Goal: Task Accomplishment & Management: Manage account settings

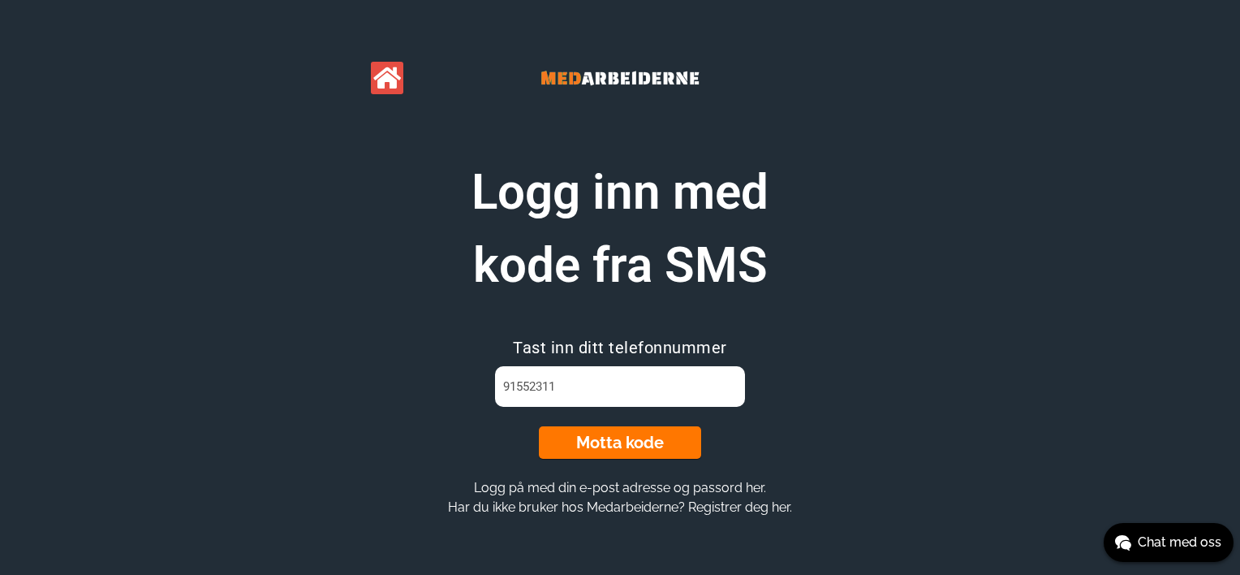
type input "91552311"
click at [596, 444] on button "Motta kode" at bounding box center [620, 442] width 162 height 32
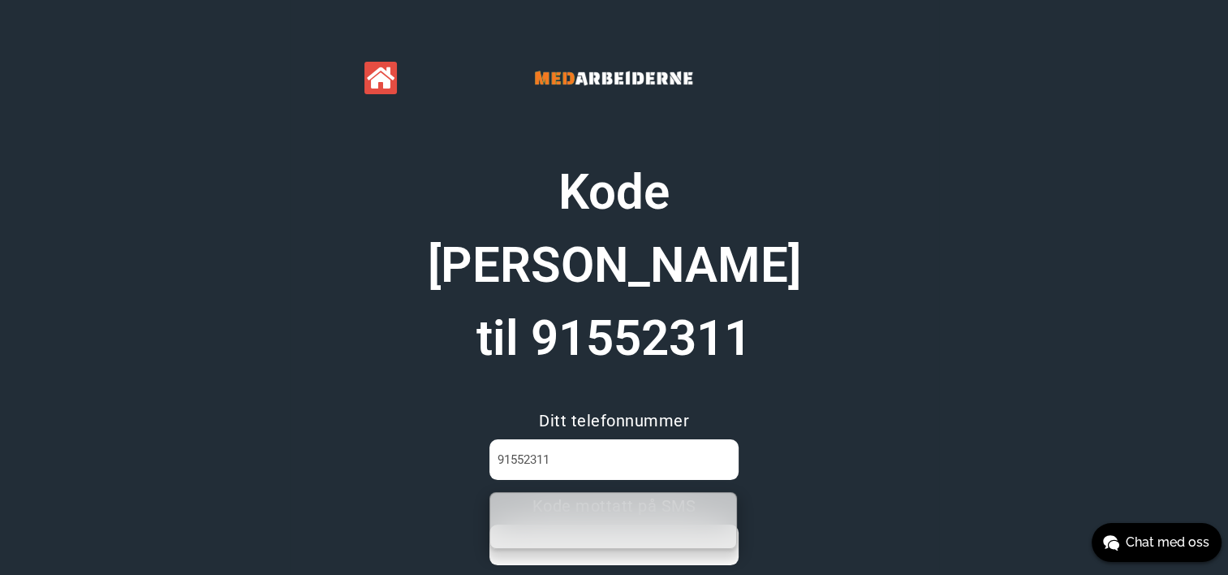
click at [584, 524] on input at bounding box center [613, 544] width 249 height 41
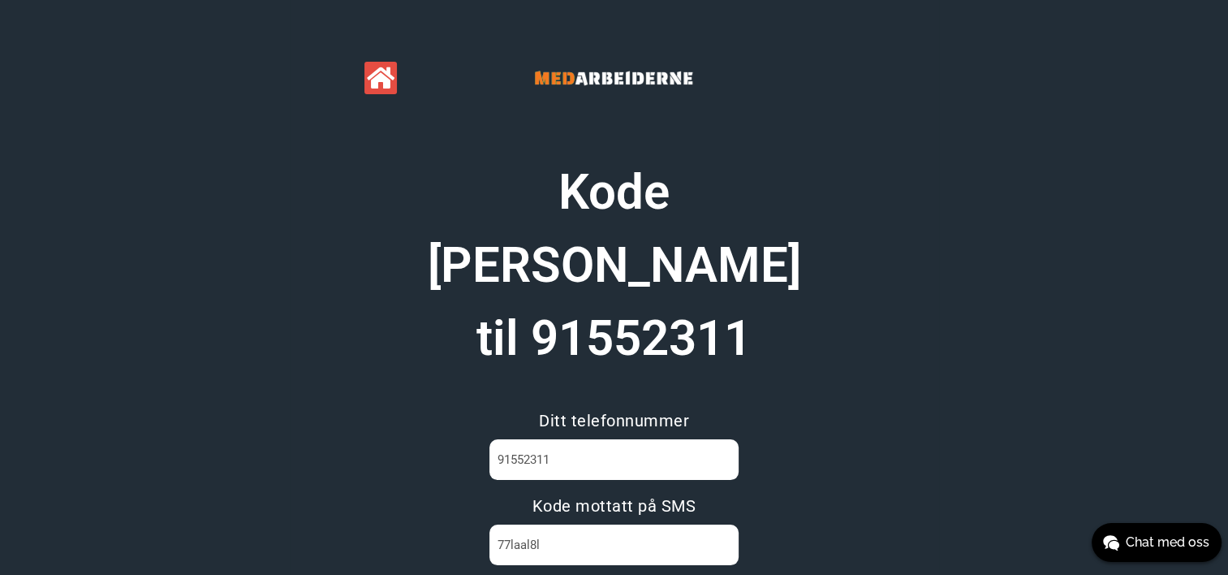
type input "77laal8l"
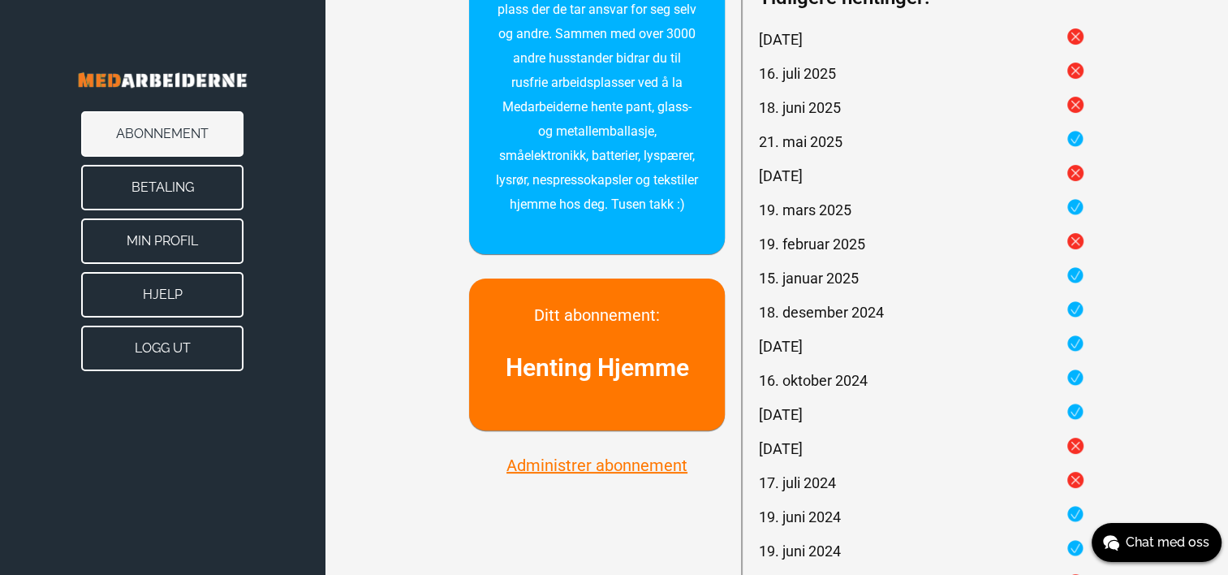
scroll to position [406, 0]
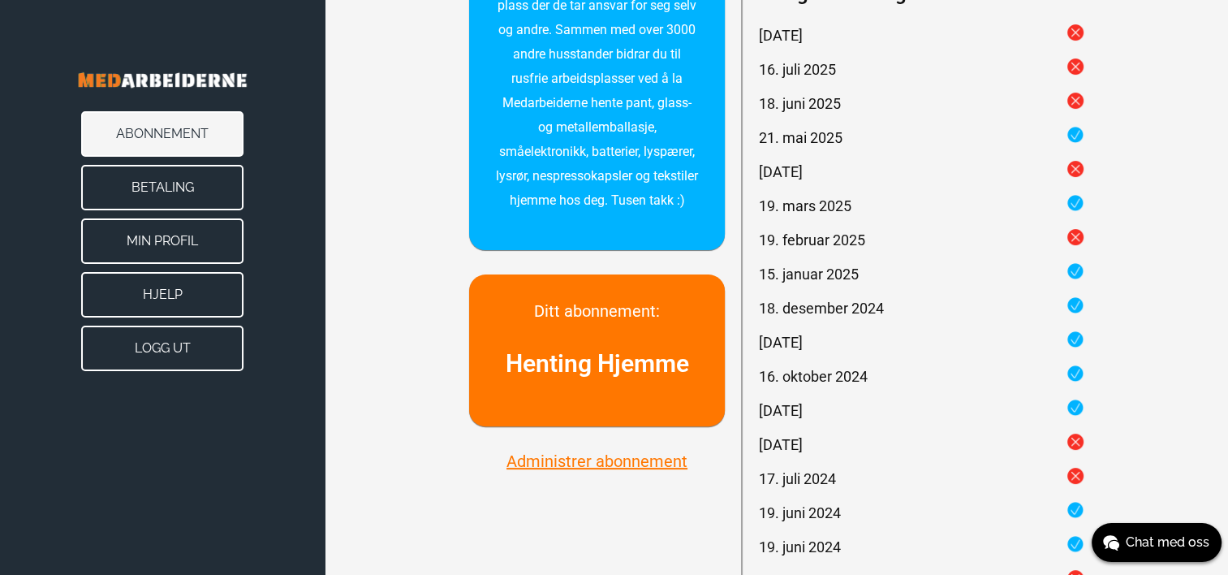
click at [593, 458] on button "Administrer abonnement" at bounding box center [597, 460] width 191 height 21
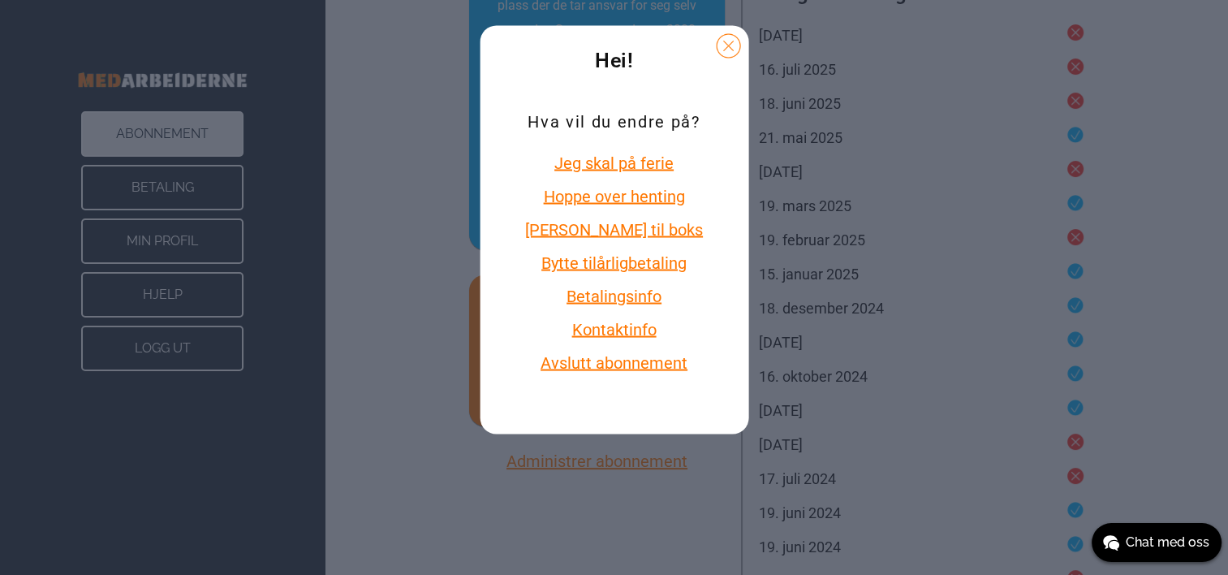
click at [620, 360] on button "Avslutt abonnement" at bounding box center [614, 362] width 188 height 21
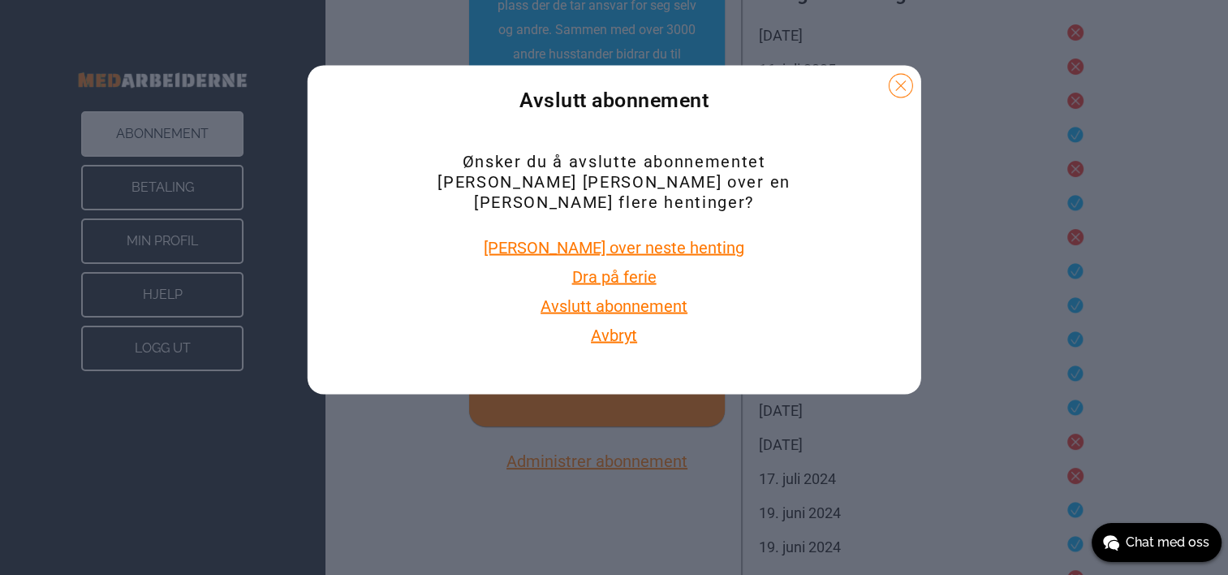
click at [598, 298] on button "Avslutt abonnement" at bounding box center [614, 305] width 157 height 21
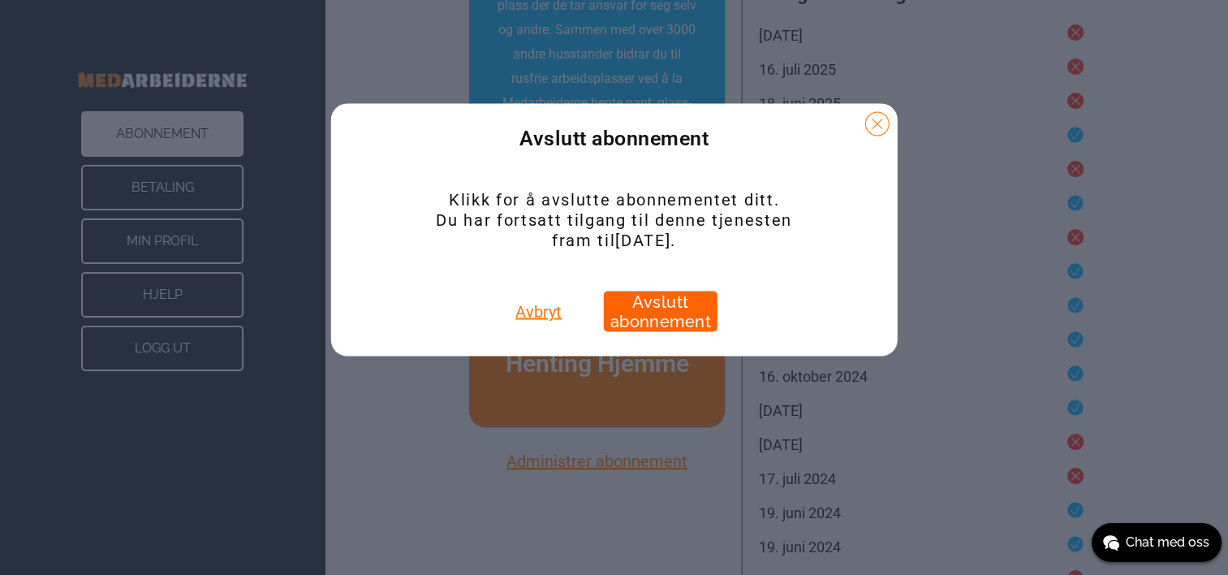
click at [648, 311] on button "Avslutt abonnement" at bounding box center [661, 311] width 114 height 41
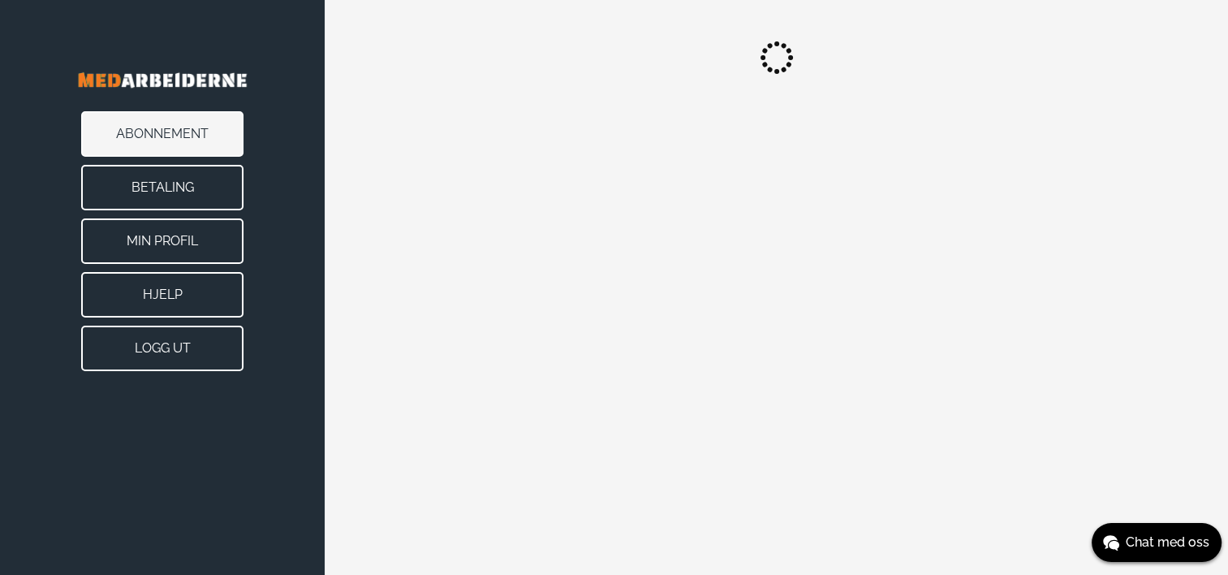
scroll to position [0, 0]
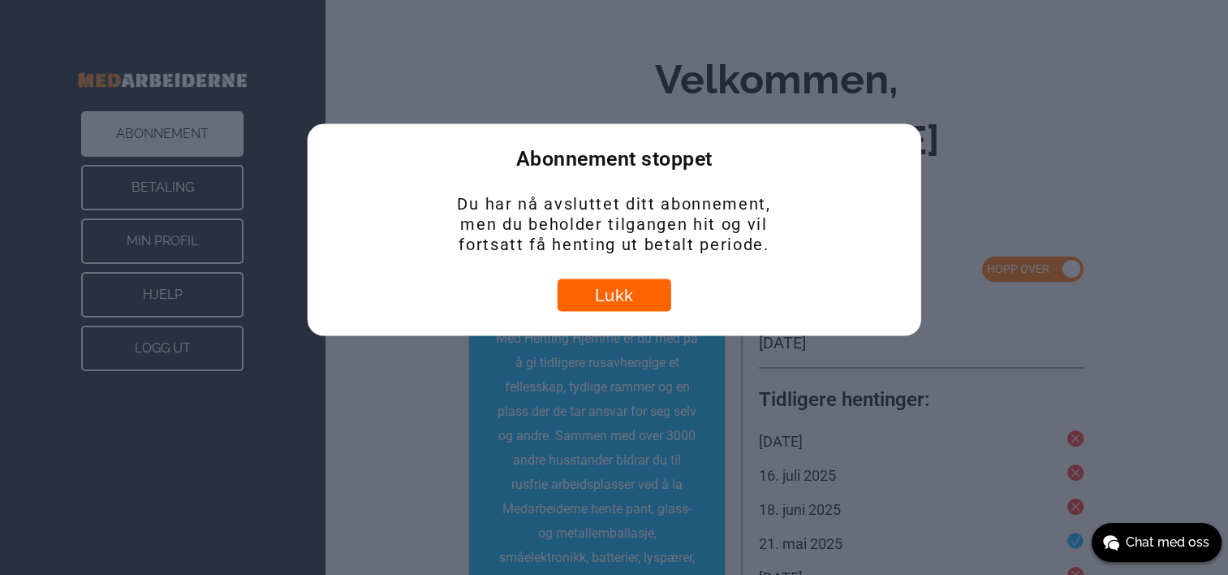
click at [604, 294] on button "Lukk" at bounding box center [615, 295] width 114 height 32
